Goal: Communication & Community: Answer question/provide support

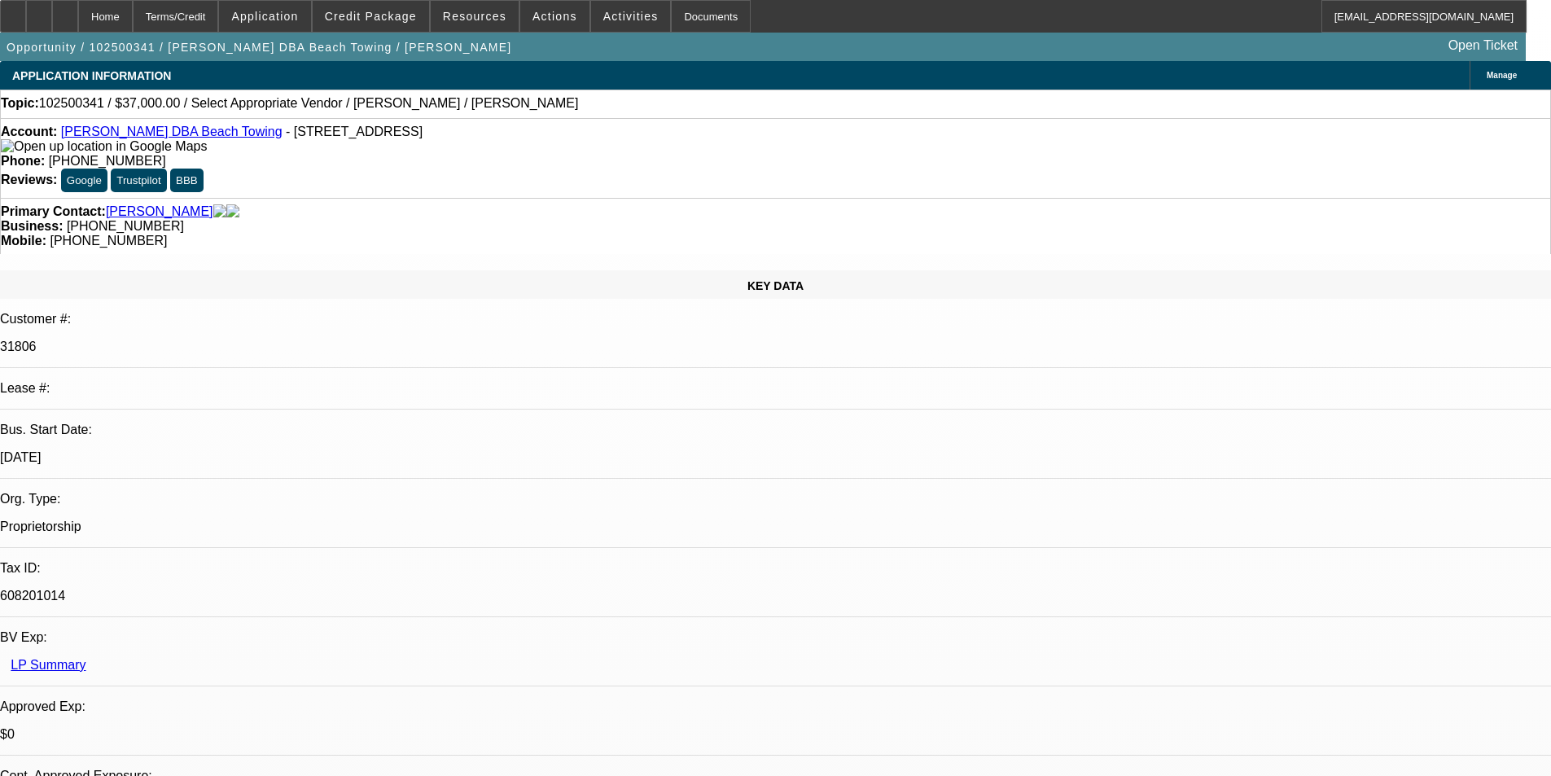
select select "0"
select select "2"
select select "0.1"
select select "4"
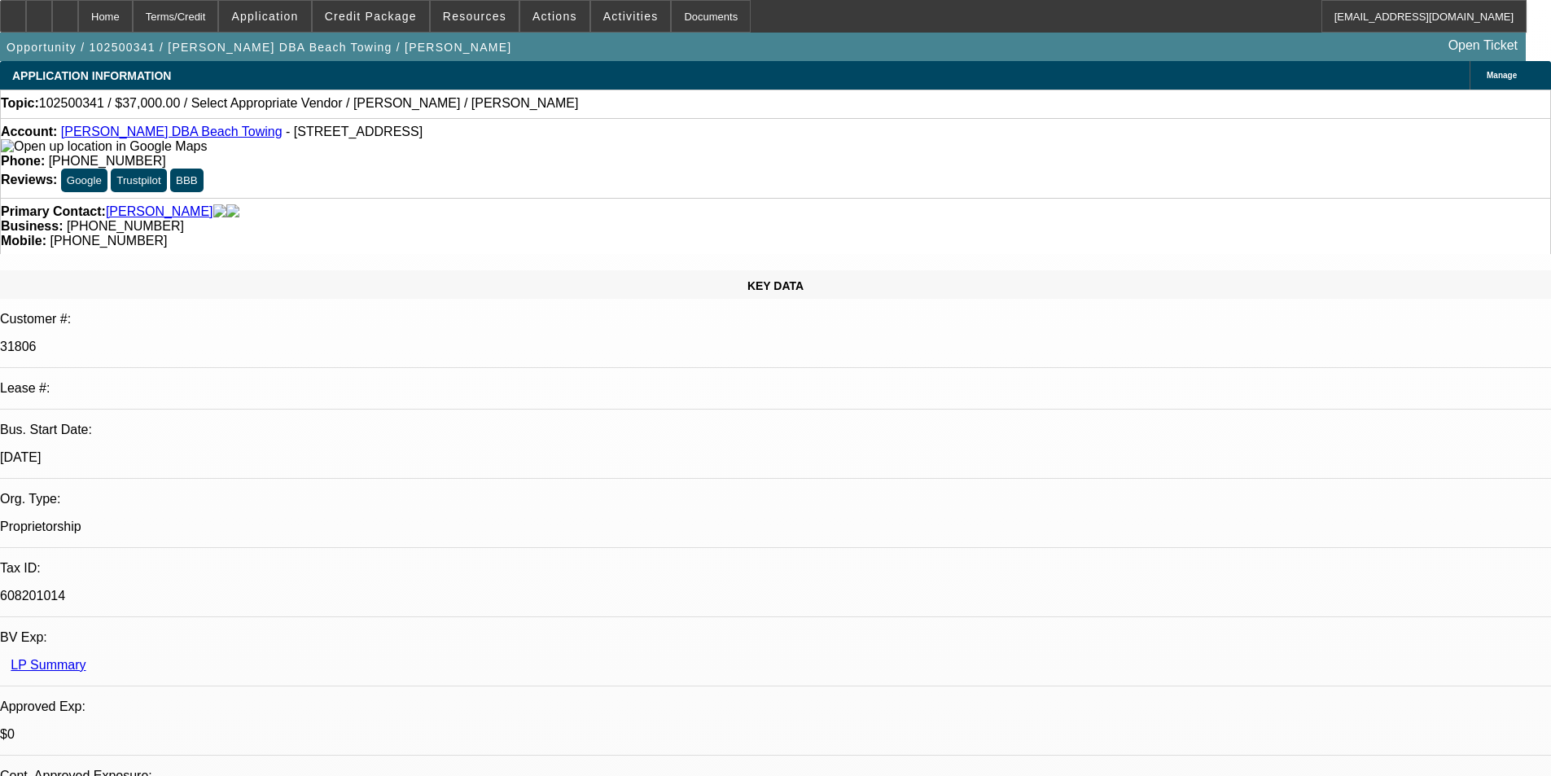
radio input "true"
type textarea "NO DEALS, LOOKS LIKE REFUND OF A DOC FEE FOR SOMETHING THAT NEVER TRANSPIRED"
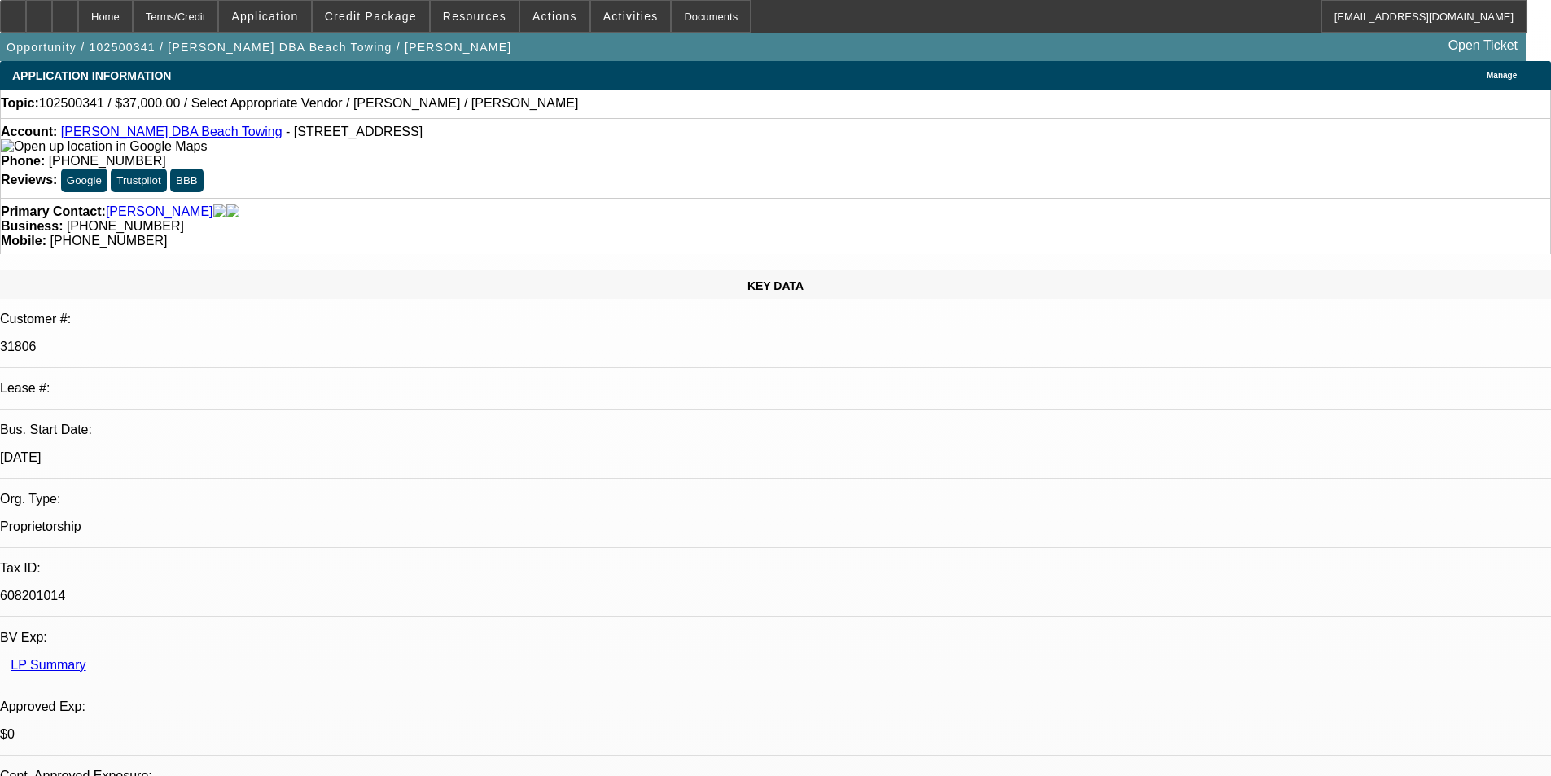
radio input "true"
